Goal: Information Seeking & Learning: Learn about a topic

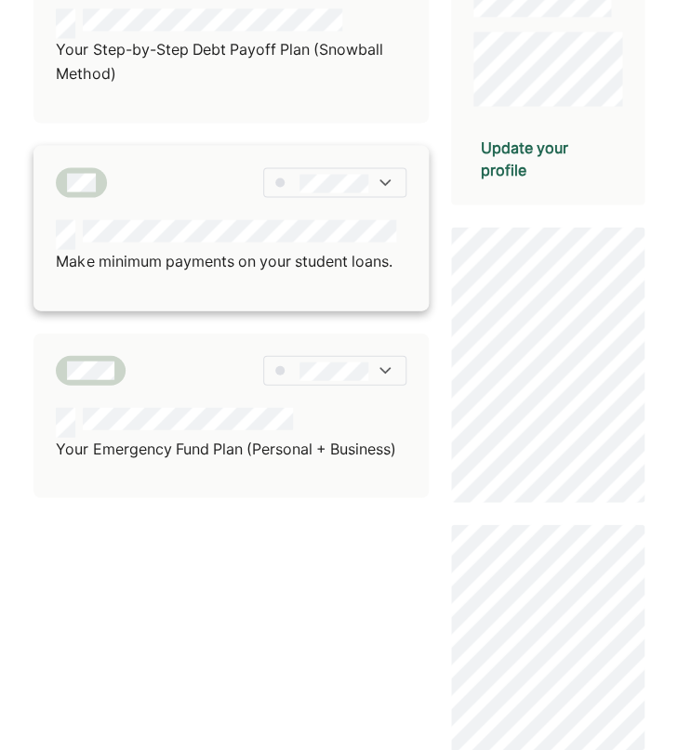
scroll to position [599, 0]
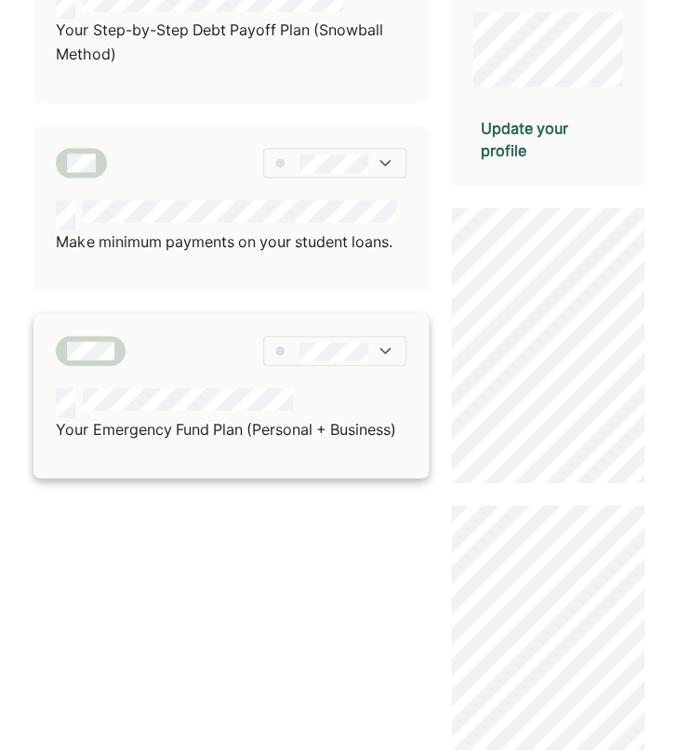
click at [240, 442] on p "Your Emergency Fund Plan (Personal + Business)" at bounding box center [225, 429] width 339 height 24
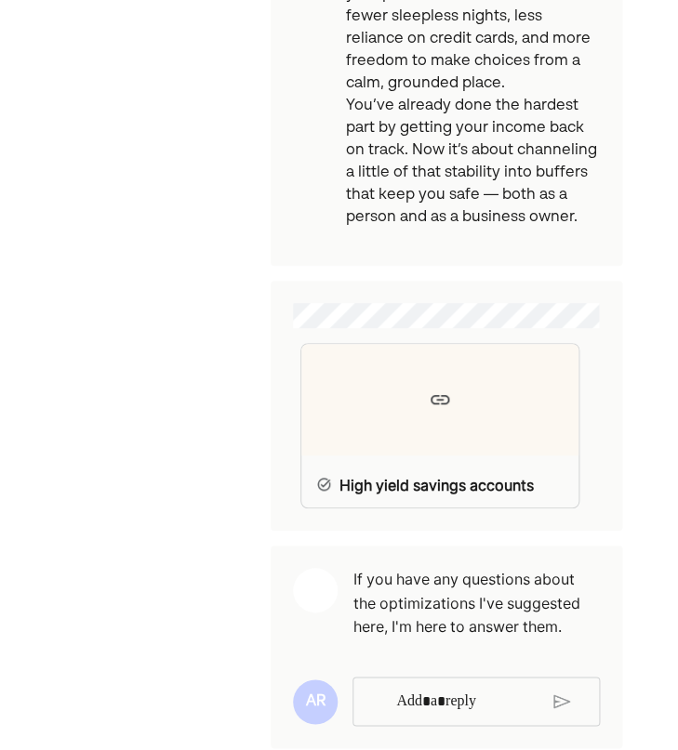
scroll to position [2685, 0]
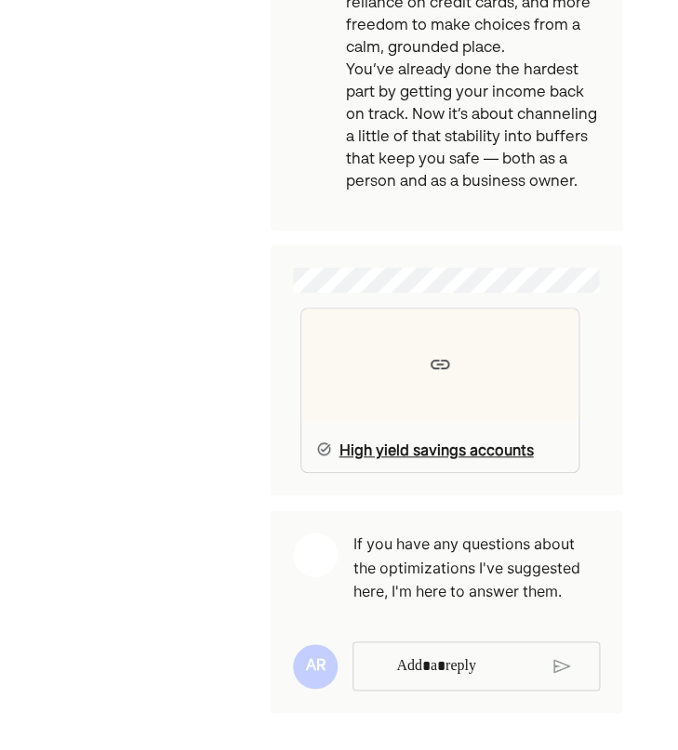
click at [395, 378] on div at bounding box center [439, 365] width 277 height 112
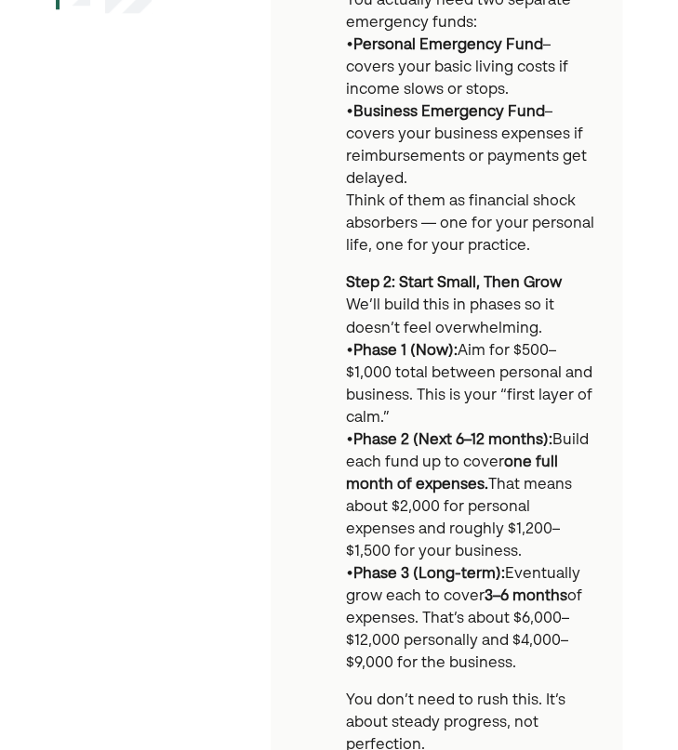
scroll to position [0, 0]
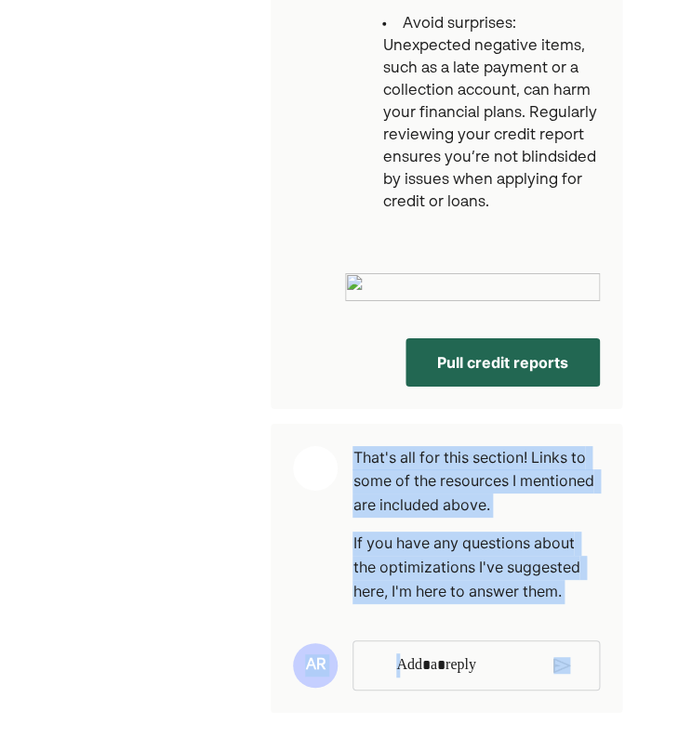
scroll to position [2500, 0]
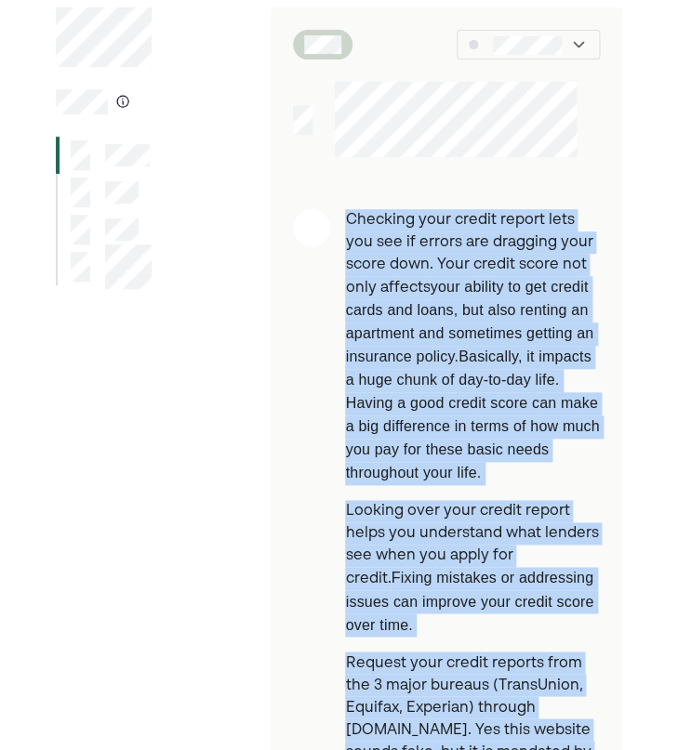
scroll to position [0, 0]
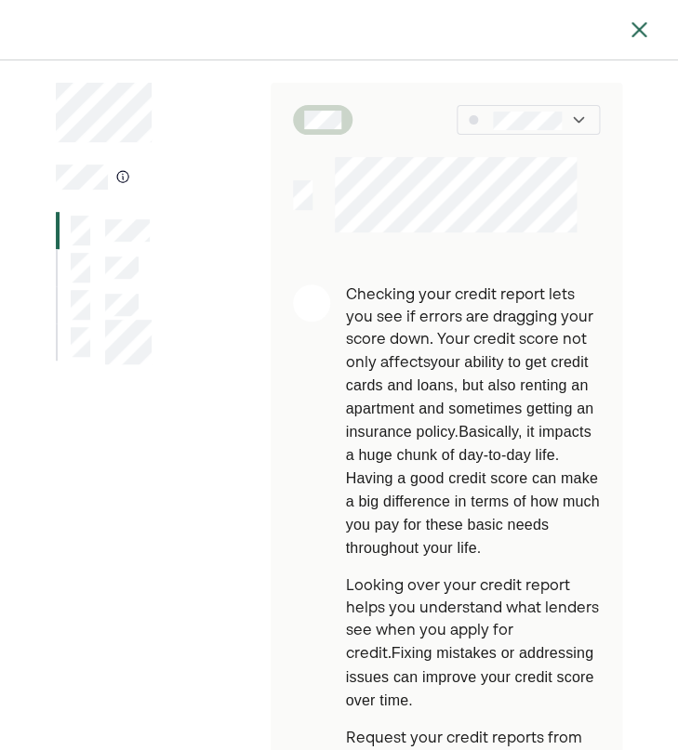
click at [311, 197] on div at bounding box center [445, 194] width 350 height 75
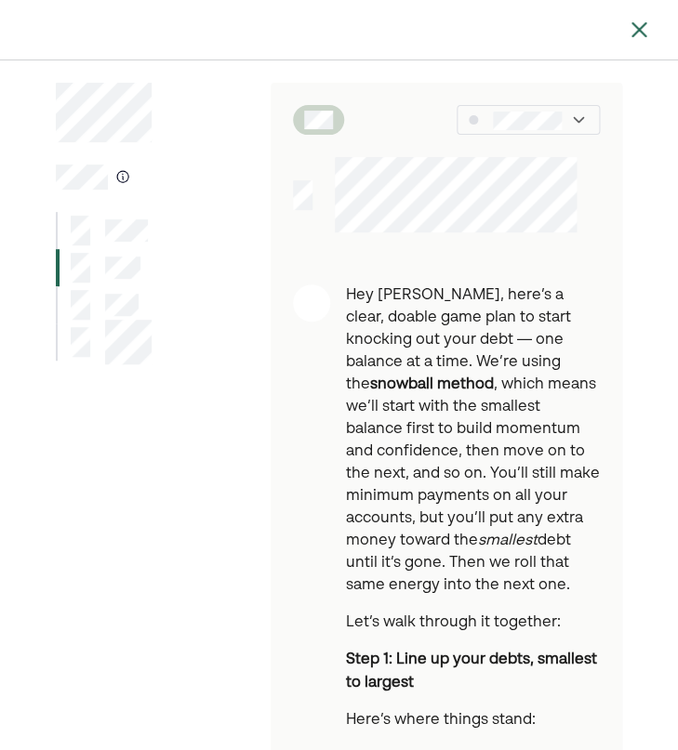
click at [319, 203] on div at bounding box center [455, 194] width 286 height 75
drag, startPoint x: 315, startPoint y: 197, endPoint x: 286, endPoint y: 193, distance: 29.1
click at [286, 193] on div at bounding box center [445, 194] width 350 height 75
drag, startPoint x: 286, startPoint y: 193, endPoint x: 327, endPoint y: 193, distance: 40.9
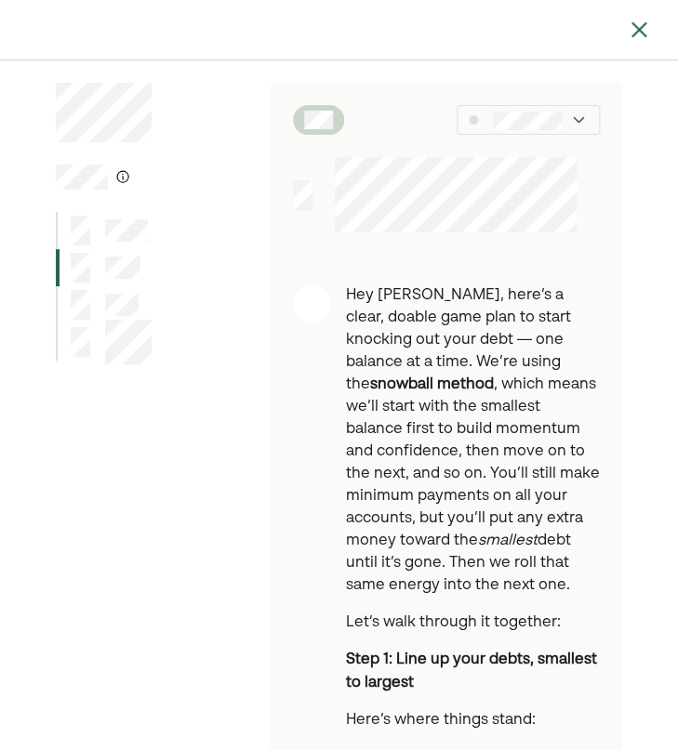
click at [327, 193] on div at bounding box center [445, 194] width 350 height 75
click at [327, 193] on div at bounding box center [455, 194] width 286 height 75
click at [312, 197] on div at bounding box center [445, 194] width 350 height 75
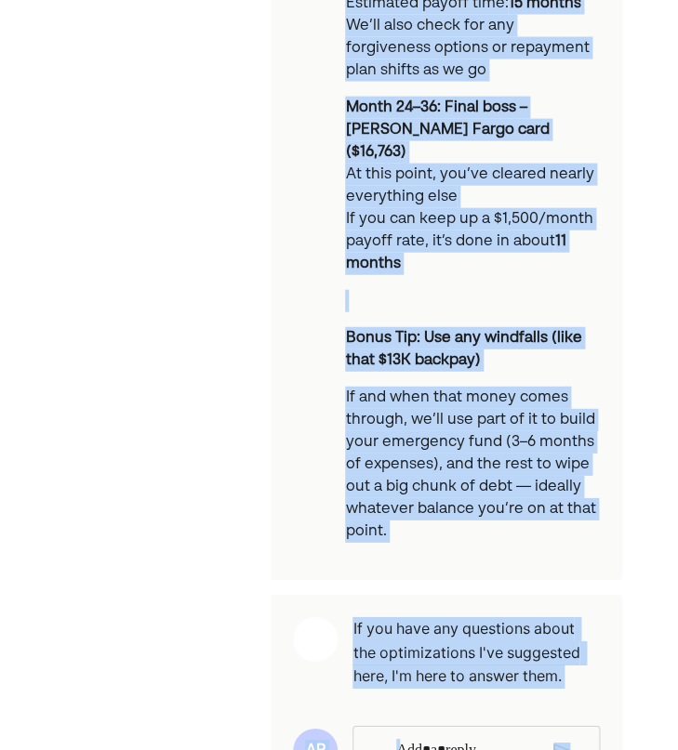
scroll to position [2059, 0]
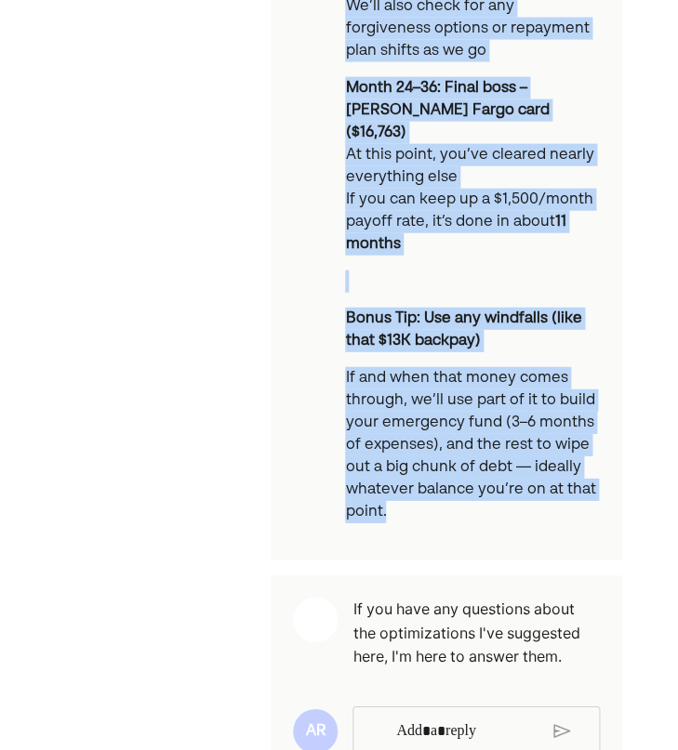
drag, startPoint x: 350, startPoint y: 293, endPoint x: 517, endPoint y: 453, distance: 231.4
copy div "Lor Ipsumdo, sita’c a elits, doeius temp inci ut labor etdolore mag aliq enim —…"
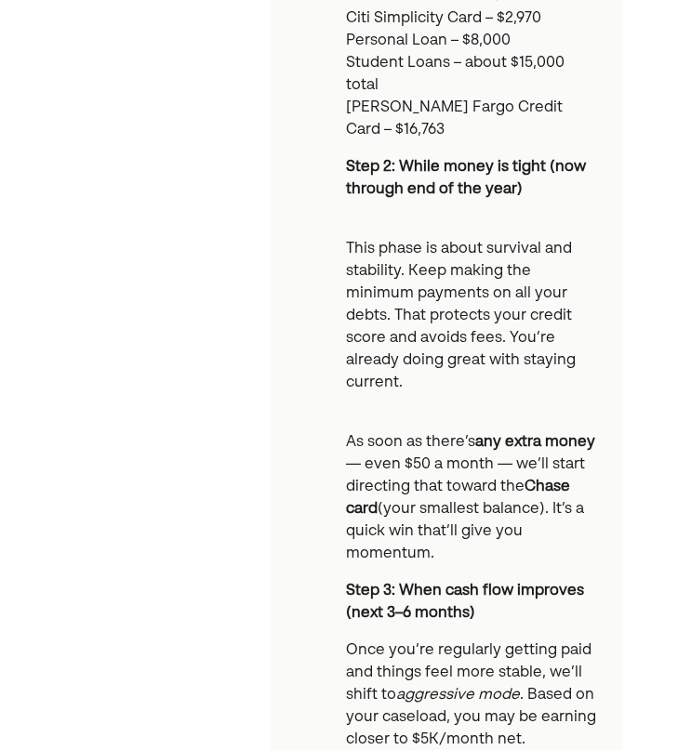
scroll to position [0, 0]
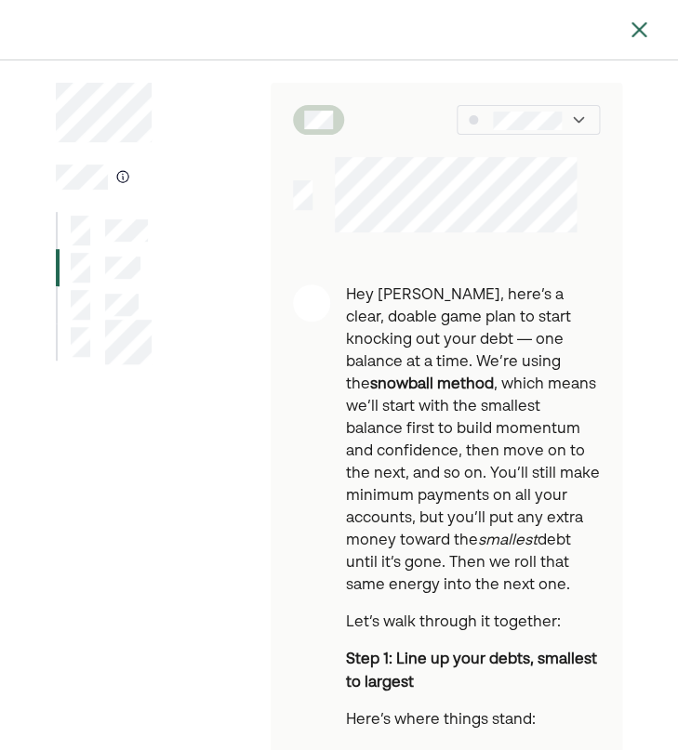
click at [567, 110] on div at bounding box center [527, 120] width 143 height 30
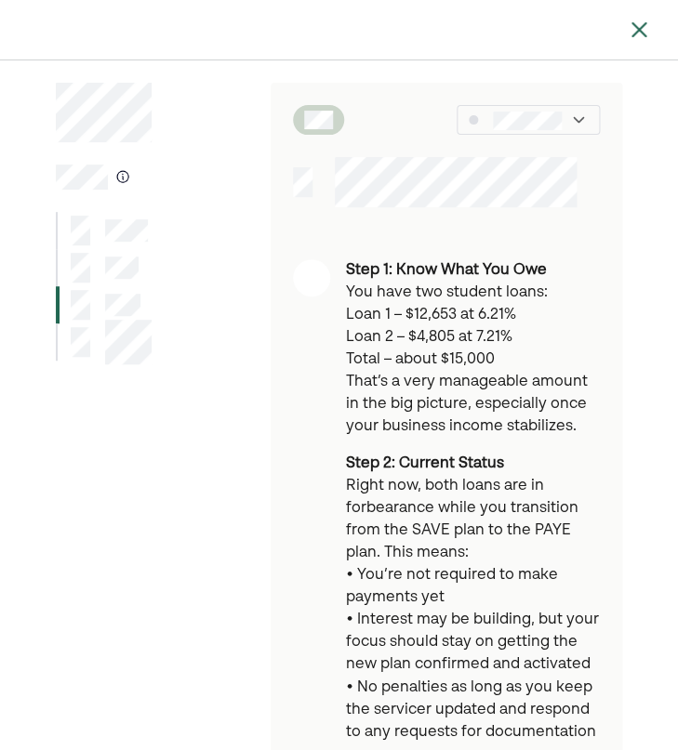
click at [344, 186] on div at bounding box center [445, 182] width 350 height 50
click at [316, 183] on div at bounding box center [445, 182] width 350 height 50
click at [316, 183] on div at bounding box center [455, 182] width 286 height 50
click at [294, 183] on div at bounding box center [445, 182] width 350 height 50
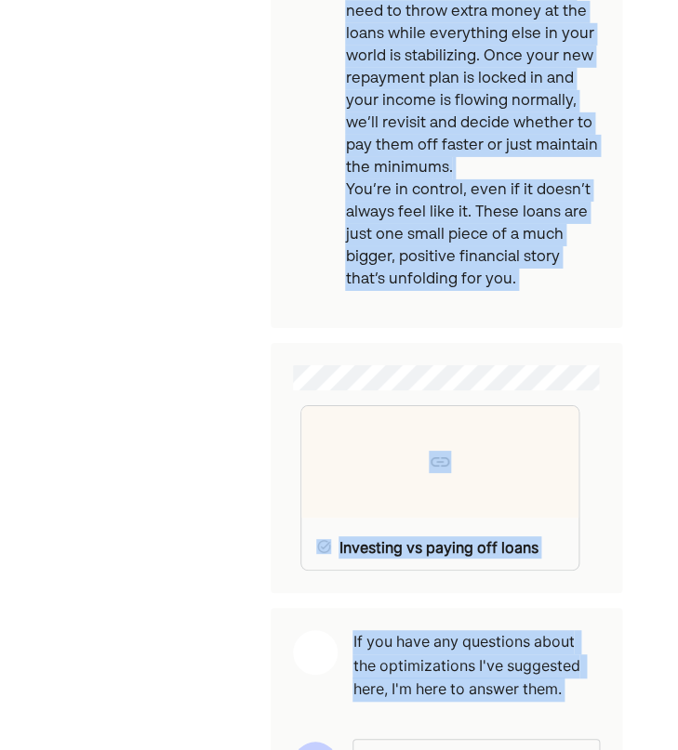
scroll to position [2462, 0]
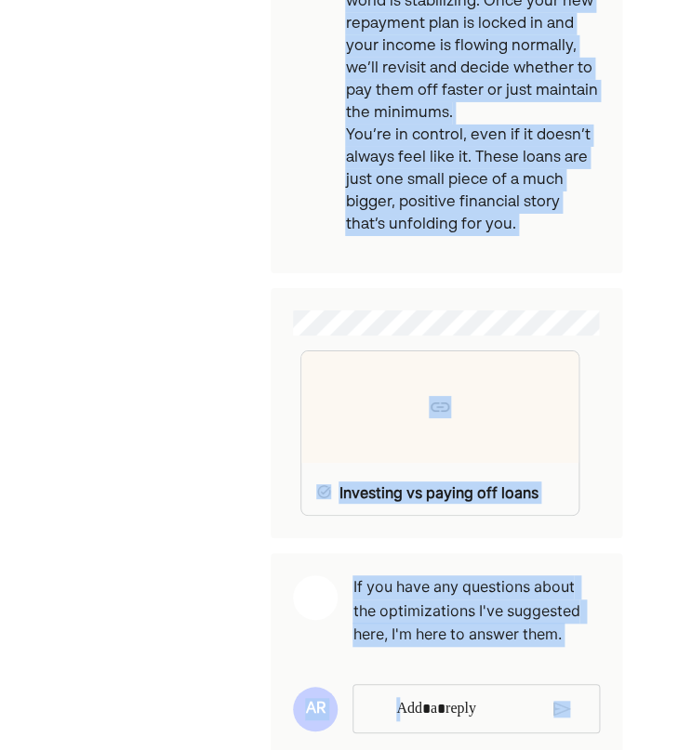
drag, startPoint x: 346, startPoint y: 270, endPoint x: 546, endPoint y: 205, distance: 210.2
copy div "Lore 5: Ipsu Dolo Sit Ame Con adip eli seddoei tempo: Inci 7 – $84,664 ut 5.01%…"
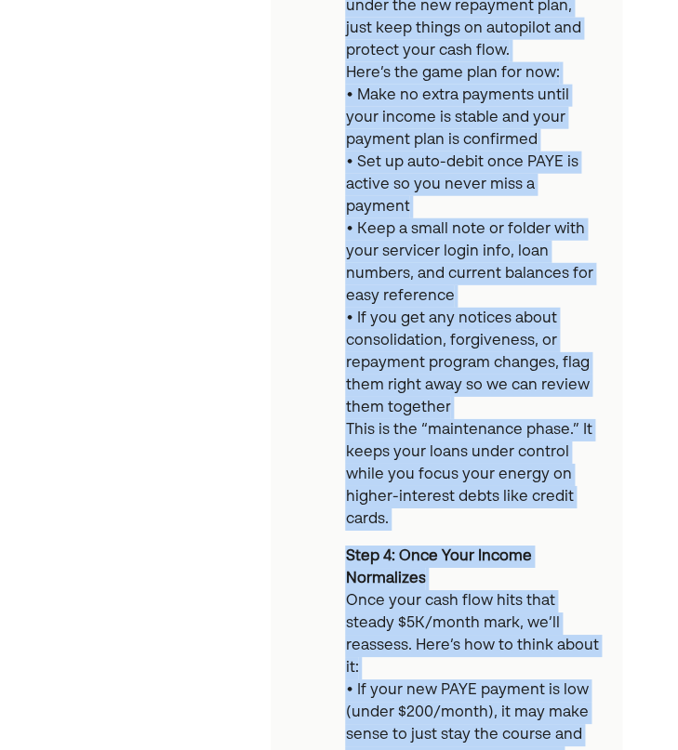
scroll to position [0, 0]
